Goal: Task Accomplishment & Management: Complete application form

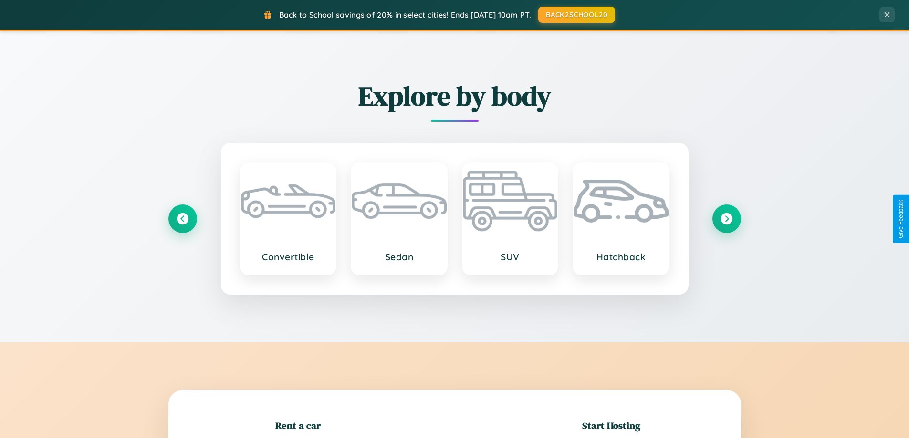
scroll to position [206, 0]
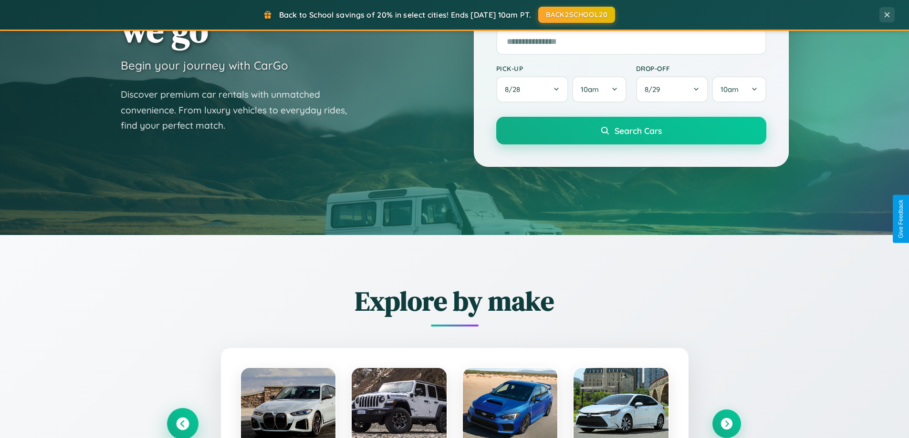
click at [182, 424] on icon at bounding box center [182, 424] width 13 height 13
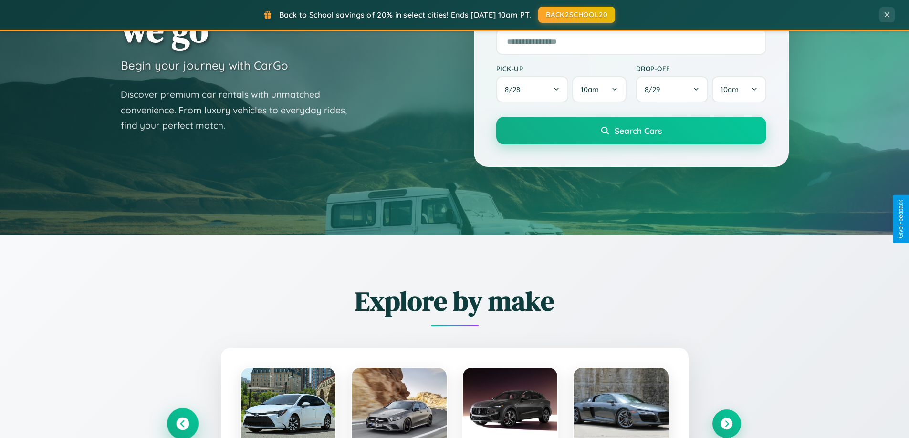
click at [182, 423] on icon at bounding box center [183, 424] width 16 height 16
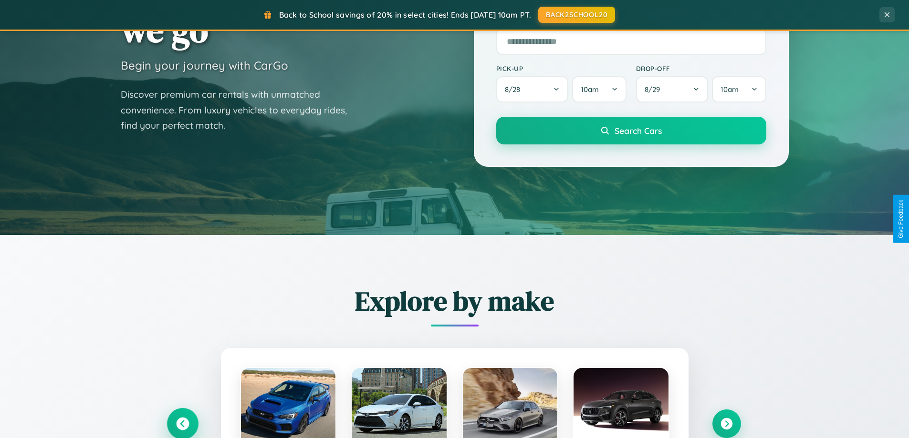
scroll to position [656, 0]
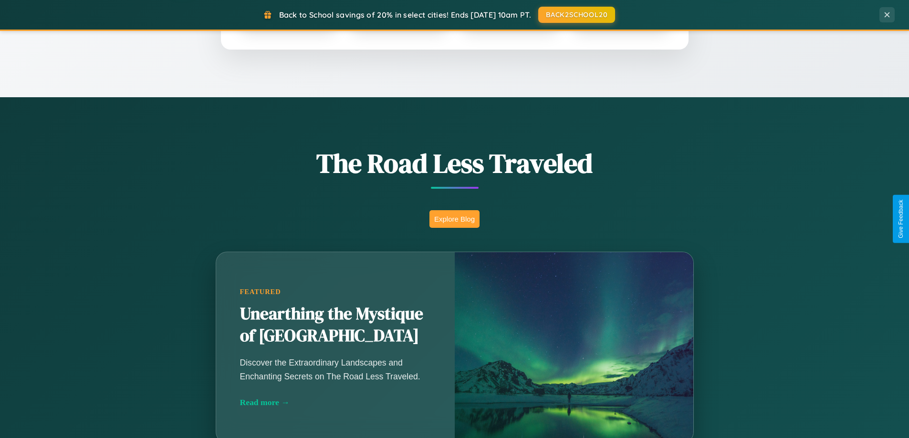
click at [454, 219] on button "Explore Blog" at bounding box center [454, 219] width 50 height 18
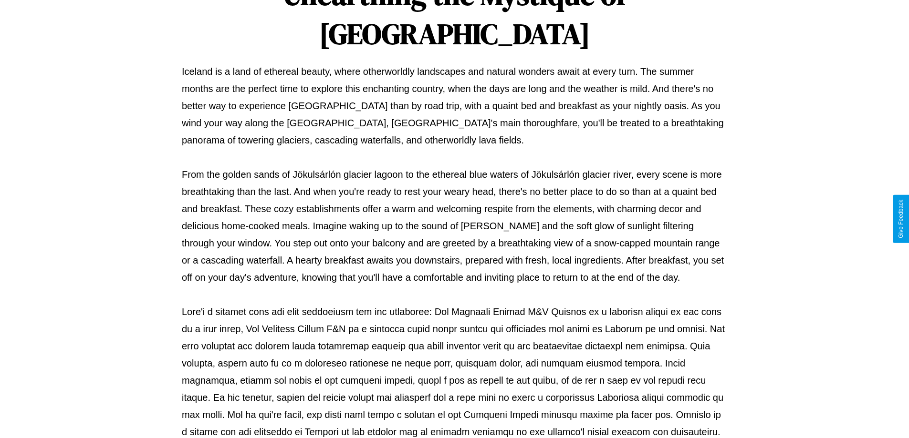
scroll to position [309, 0]
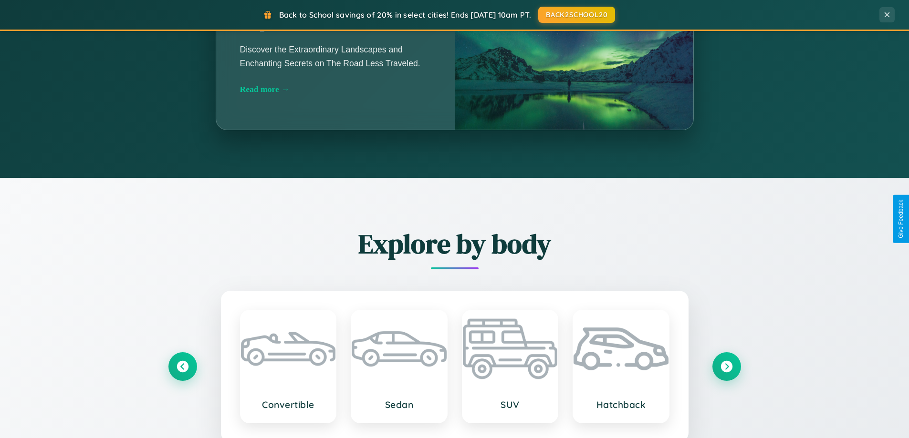
scroll to position [1835, 0]
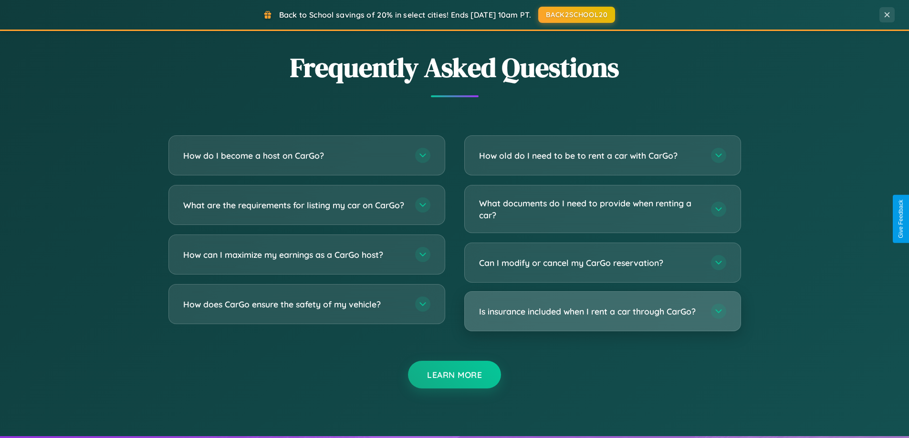
click at [602, 312] on h3 "Is insurance included when I rent a car through CarGo?" at bounding box center [590, 312] width 222 height 12
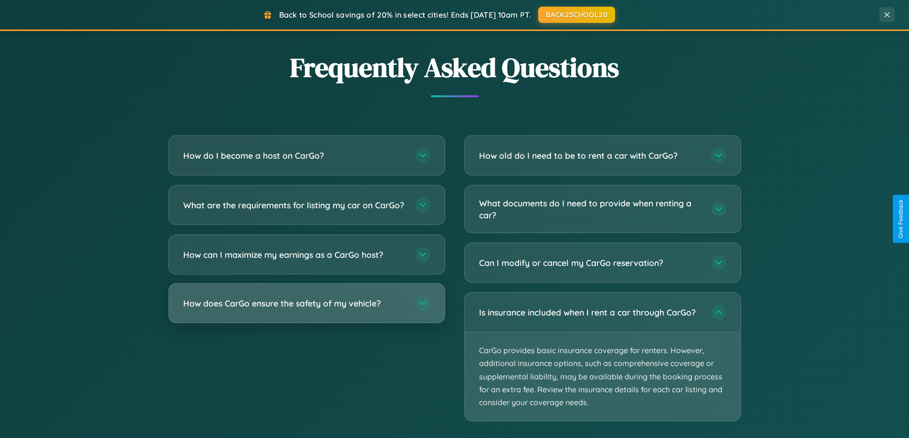
click at [306, 310] on h3 "How does CarGo ensure the safety of my vehicle?" at bounding box center [294, 304] width 222 height 12
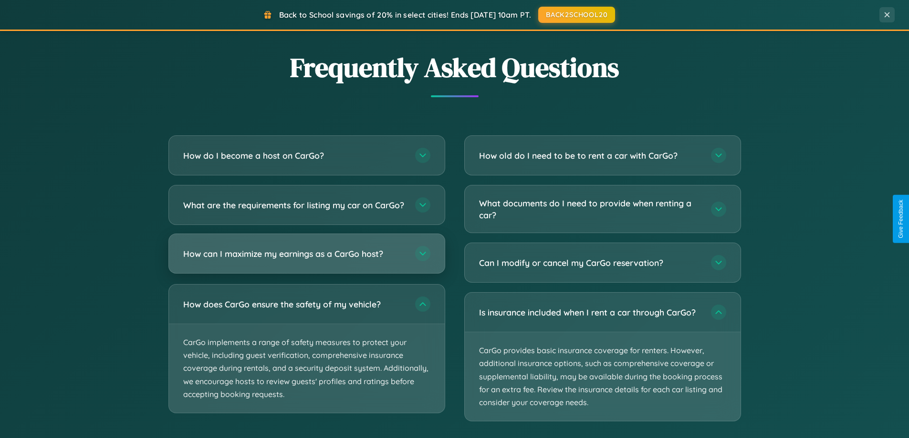
click at [306, 260] on h3 "How can I maximize my earnings as a CarGo host?" at bounding box center [294, 254] width 222 height 12
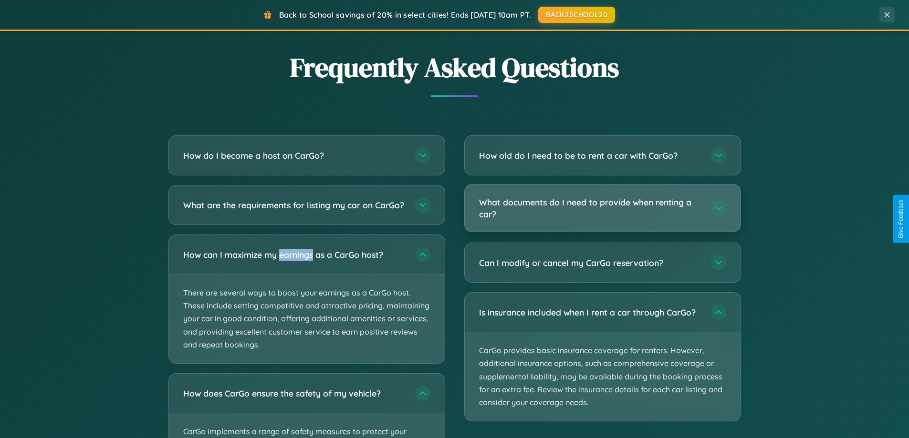
click at [602, 209] on h3 "What documents do I need to provide when renting a car?" at bounding box center [590, 207] width 222 height 23
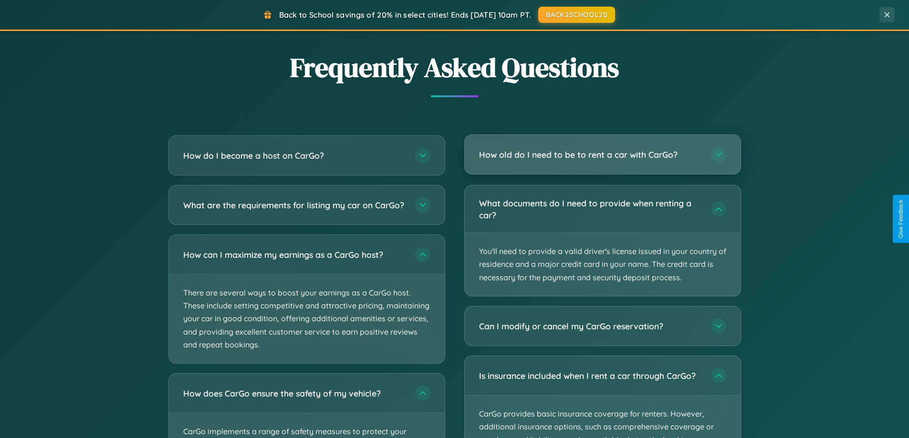
click at [602, 155] on h3 "How old do I need to be to rent a car with CarGo?" at bounding box center [590, 155] width 222 height 12
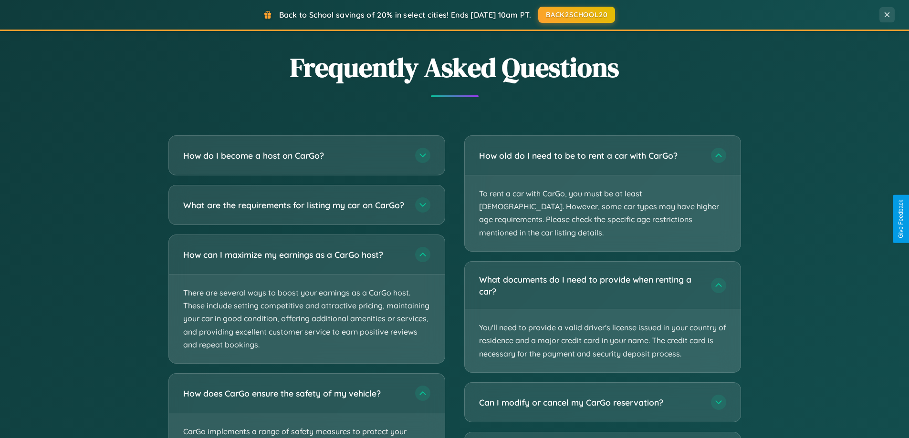
scroll to position [0, 0]
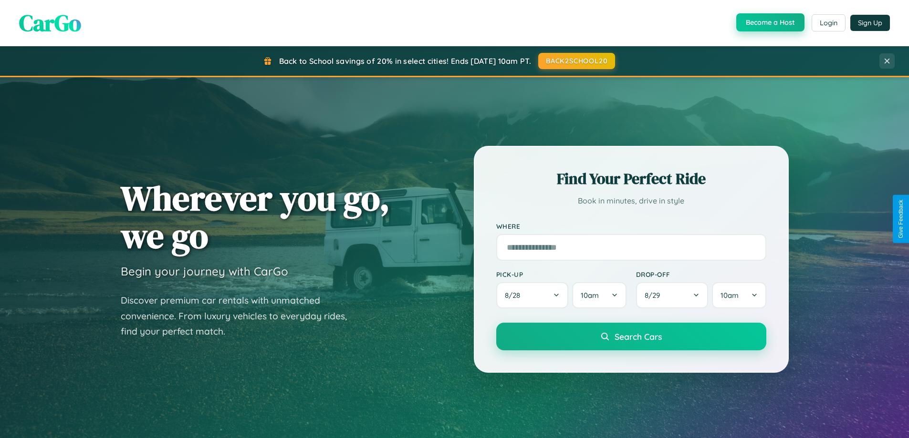
click at [769, 23] on button "Become a Host" at bounding box center [770, 22] width 68 height 18
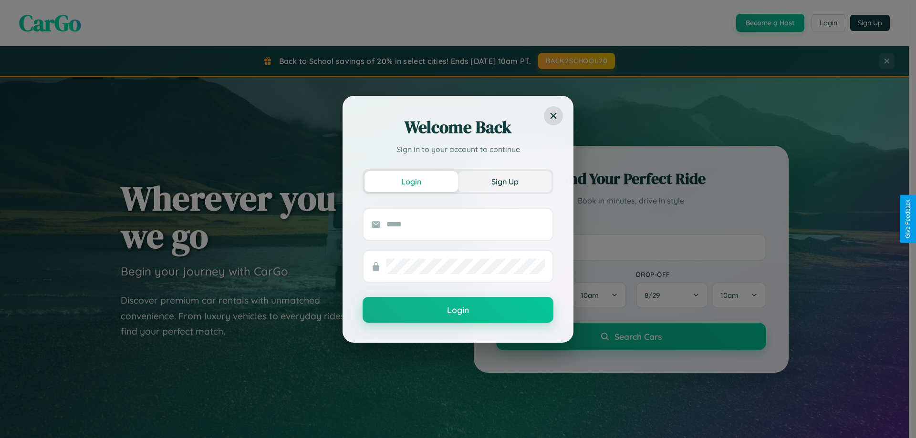
click at [505, 181] on button "Sign Up" at bounding box center [504, 181] width 93 height 21
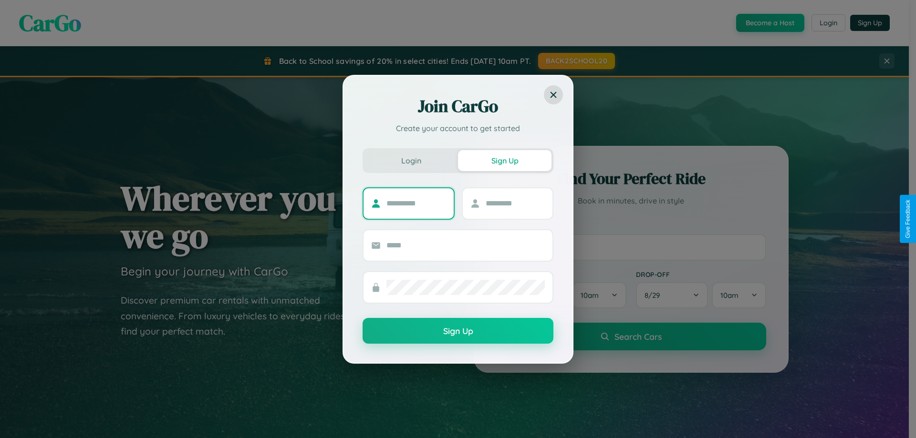
click at [416, 203] on input "text" at bounding box center [416, 203] width 60 height 15
type input "*****"
click at [515, 203] on input "text" at bounding box center [516, 203] width 60 height 15
type input "****"
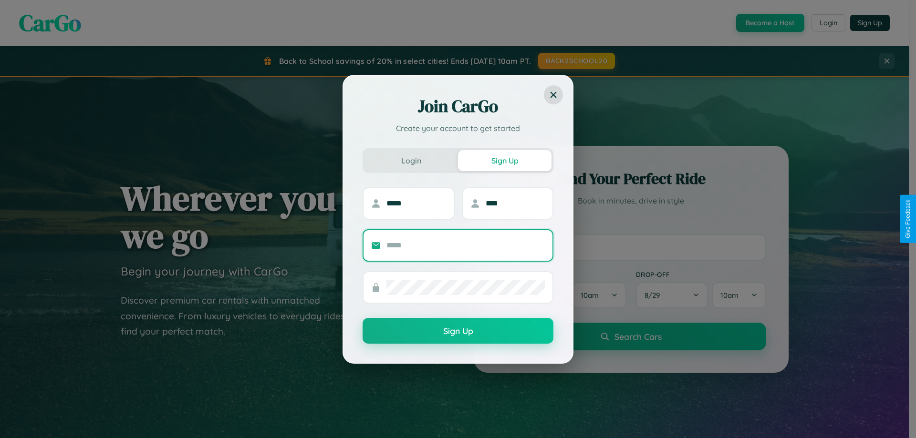
click at [465, 245] on input "text" at bounding box center [465, 245] width 158 height 15
type input "**********"
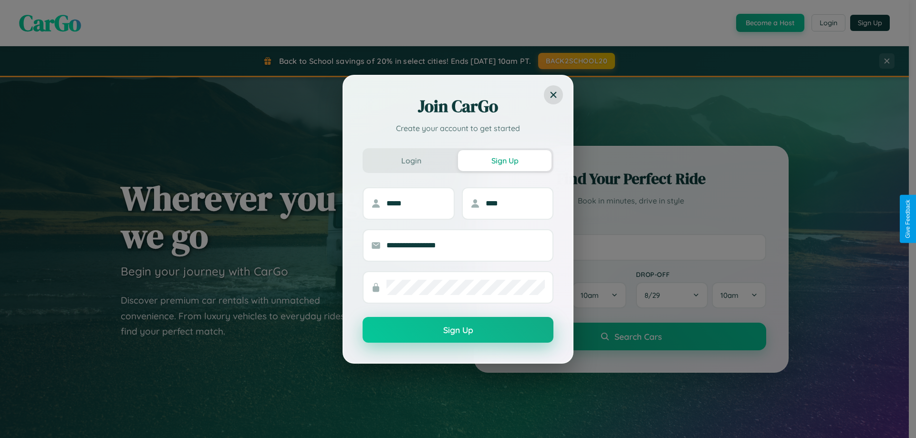
click at [458, 331] on button "Sign Up" at bounding box center [457, 330] width 191 height 26
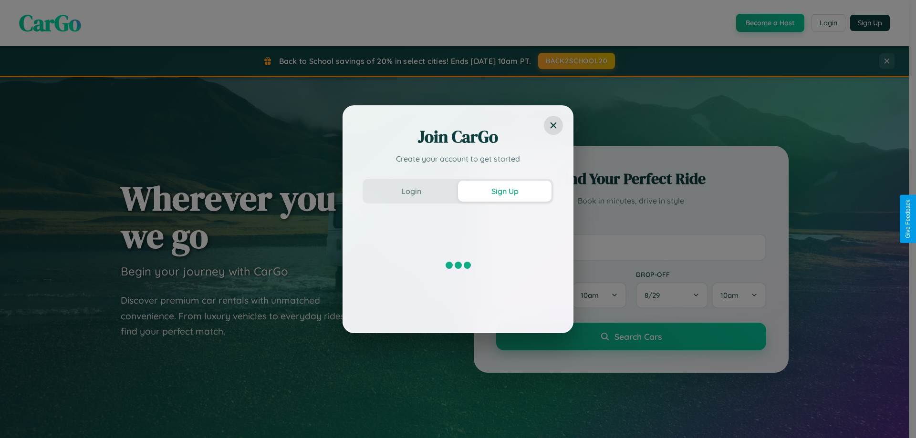
click at [769, 23] on div "Join CarGo Create your account to get started Login Sign Up" at bounding box center [458, 219] width 916 height 438
